Goal: Information Seeking & Learning: Learn about a topic

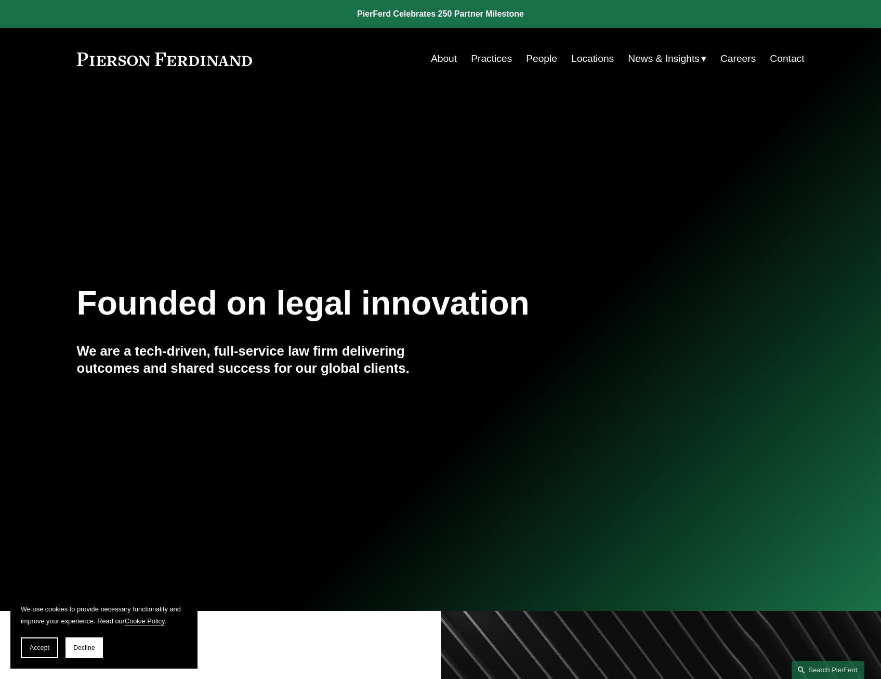
click at [539, 58] on link "People" at bounding box center [541, 59] width 31 height 20
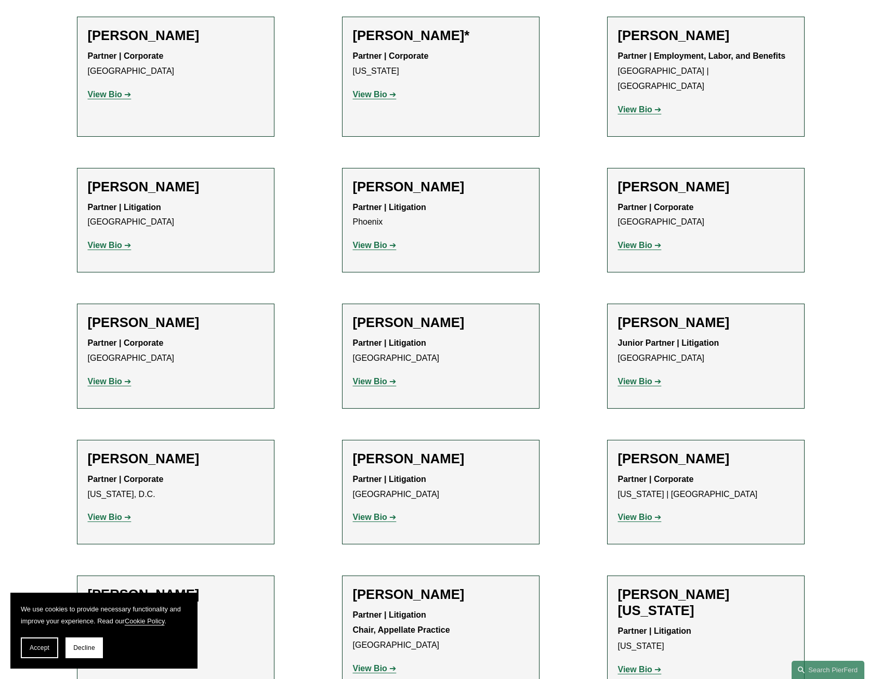
scroll to position [11810, 0]
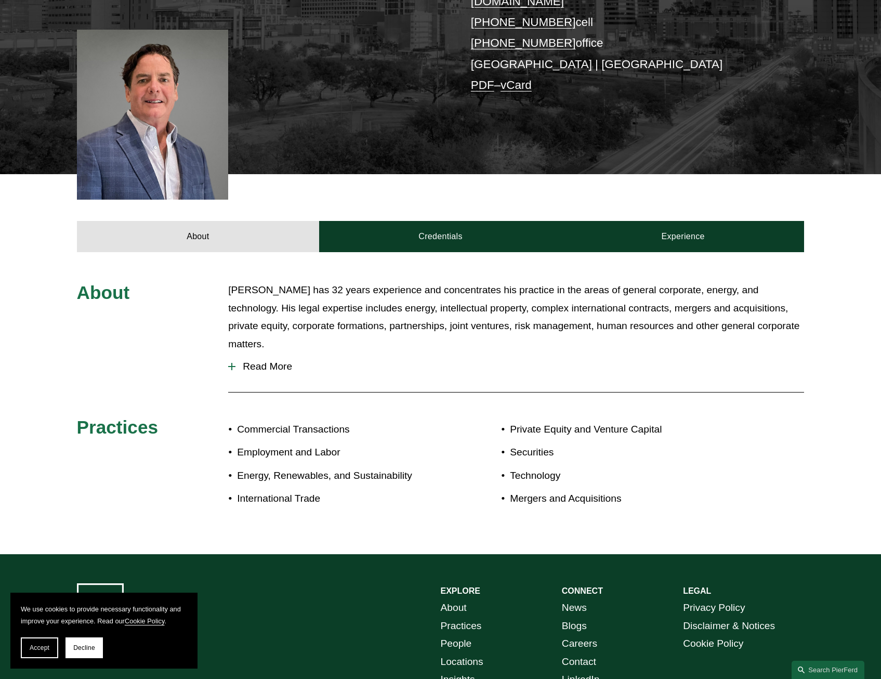
scroll to position [257, 0]
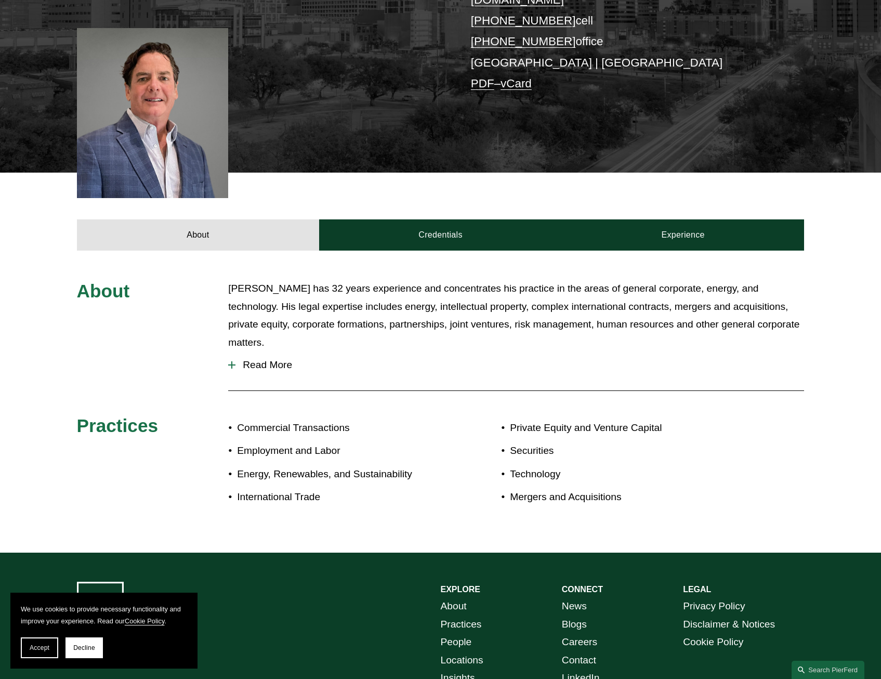
click at [250, 359] on span "Read More" at bounding box center [520, 364] width 569 height 11
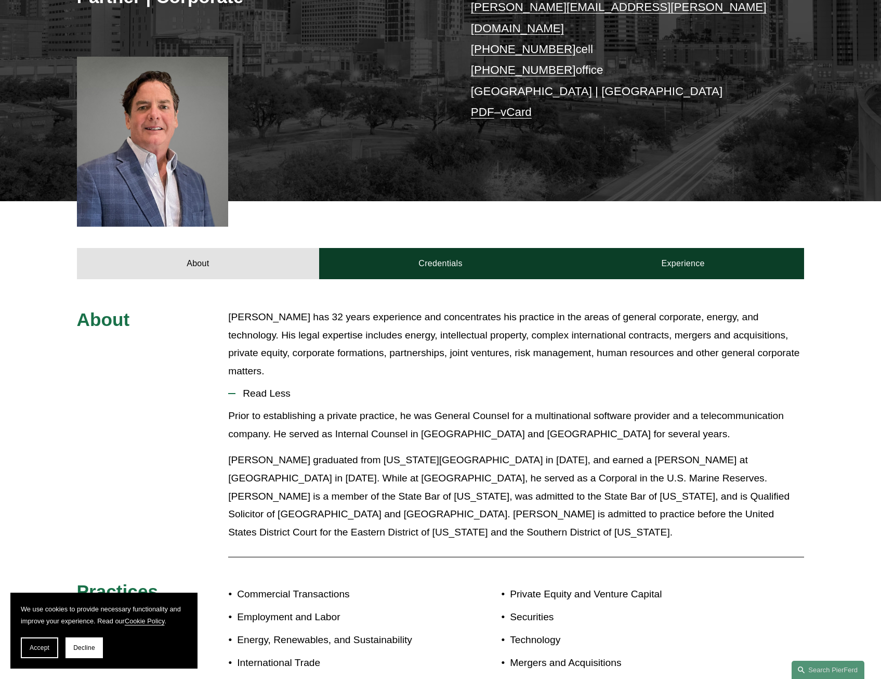
scroll to position [0, 0]
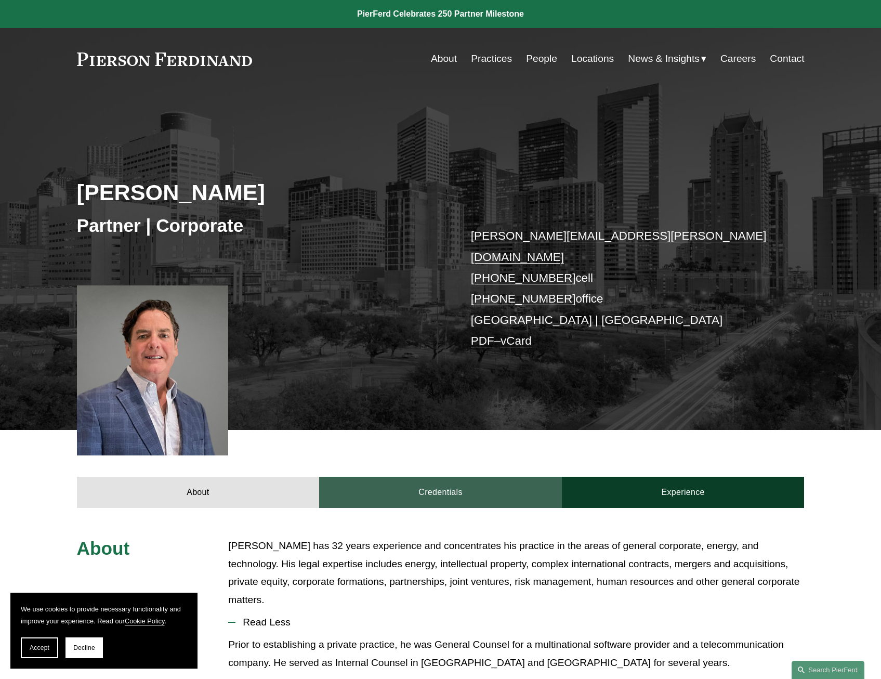
click at [476, 478] on link "Credentials" at bounding box center [440, 492] width 243 height 31
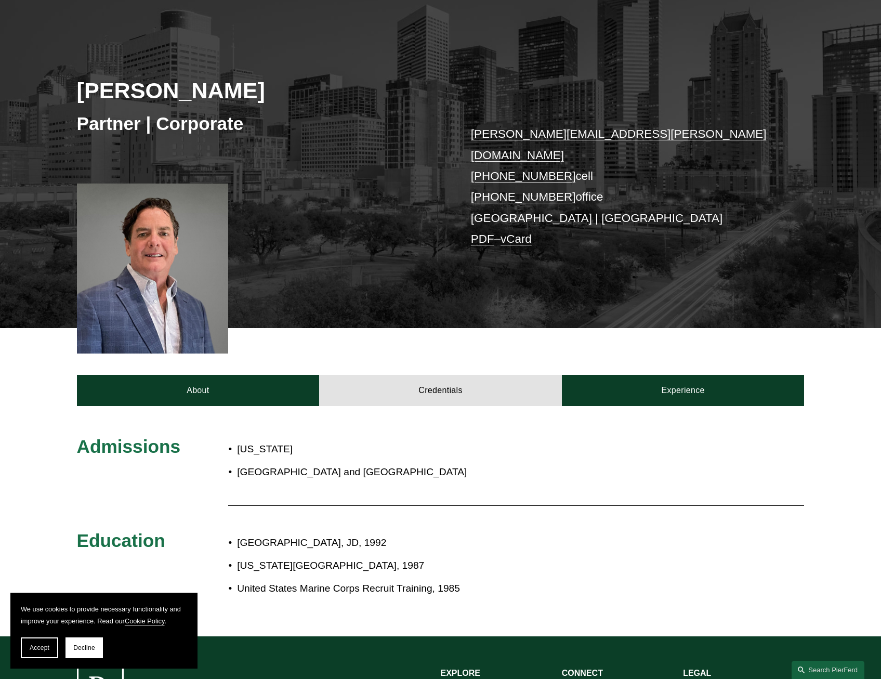
scroll to position [15, 0]
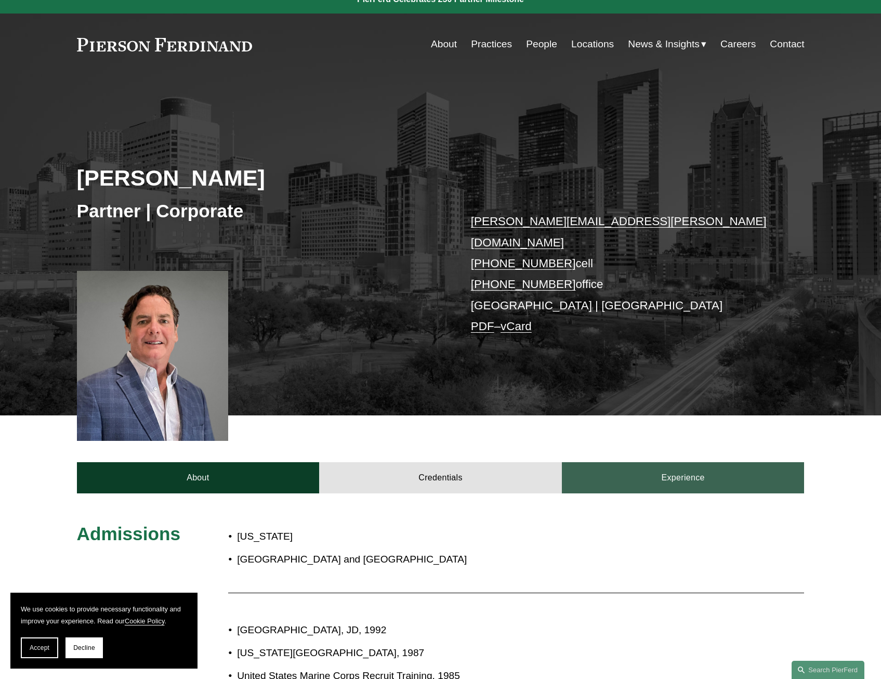
click at [710, 462] on link "Experience" at bounding box center [683, 477] width 243 height 31
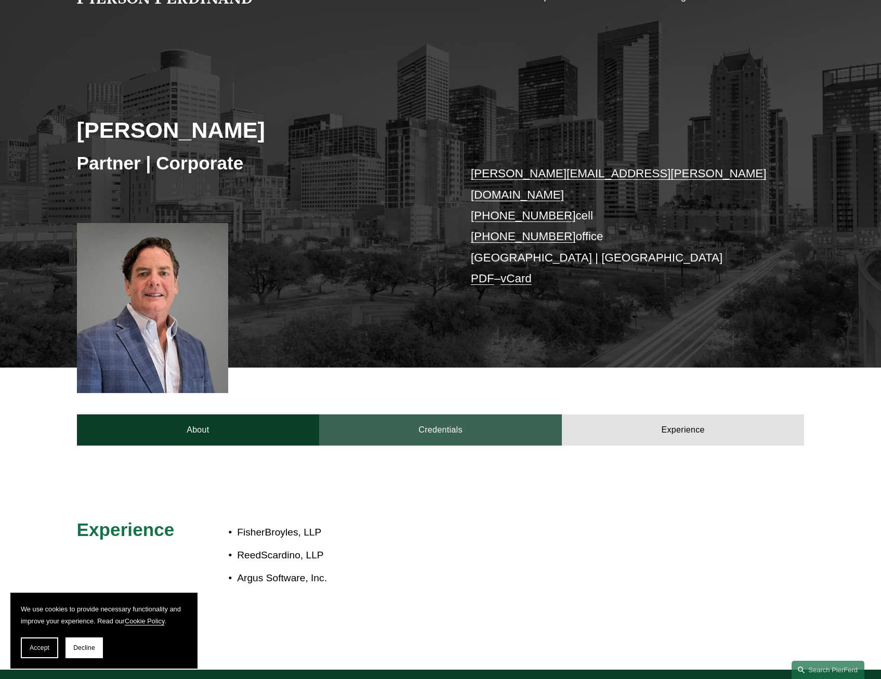
click at [453, 415] on link "Credentials" at bounding box center [440, 429] width 243 height 31
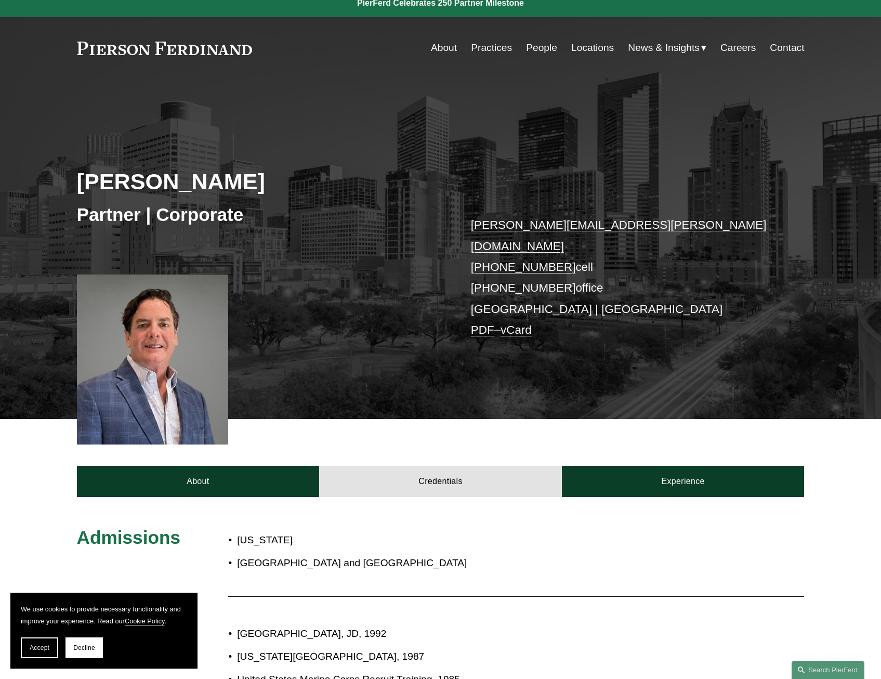
scroll to position [0, 0]
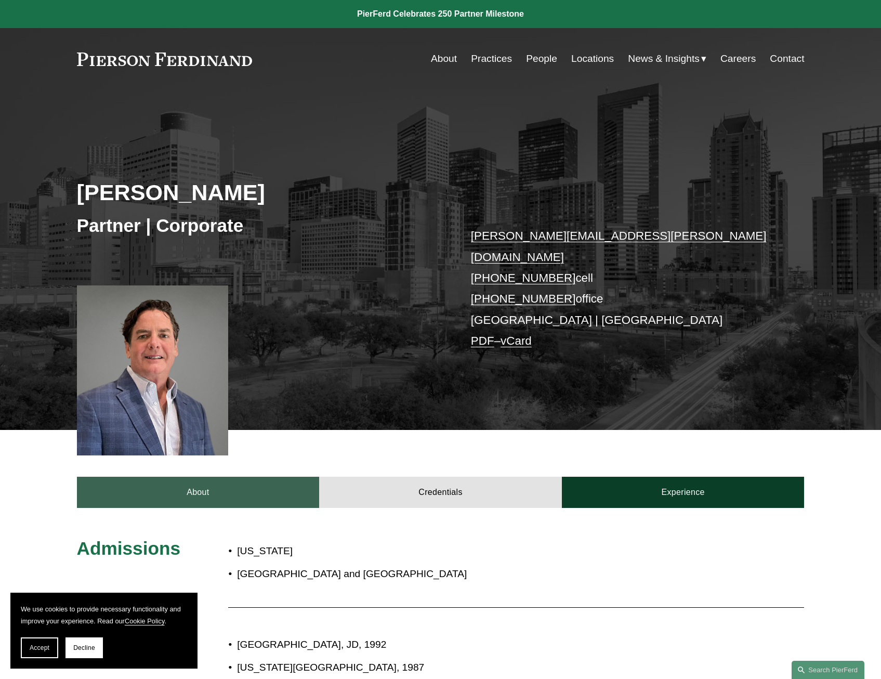
click at [266, 488] on link "About" at bounding box center [198, 492] width 243 height 31
